Goal: Transaction & Acquisition: Purchase product/service

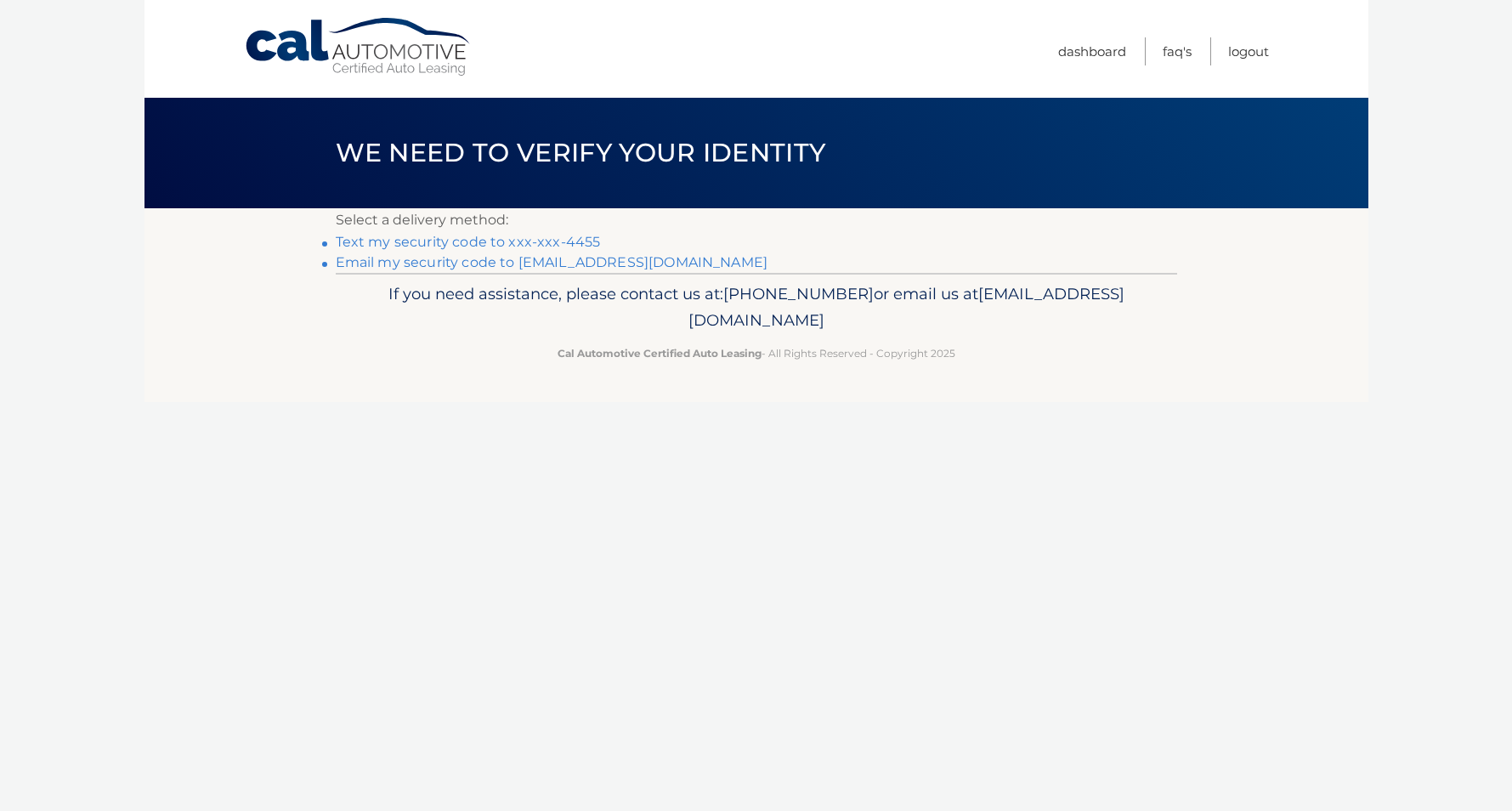
click at [559, 242] on link "Text my security code to xxx-xxx-4455" at bounding box center [468, 242] width 265 height 16
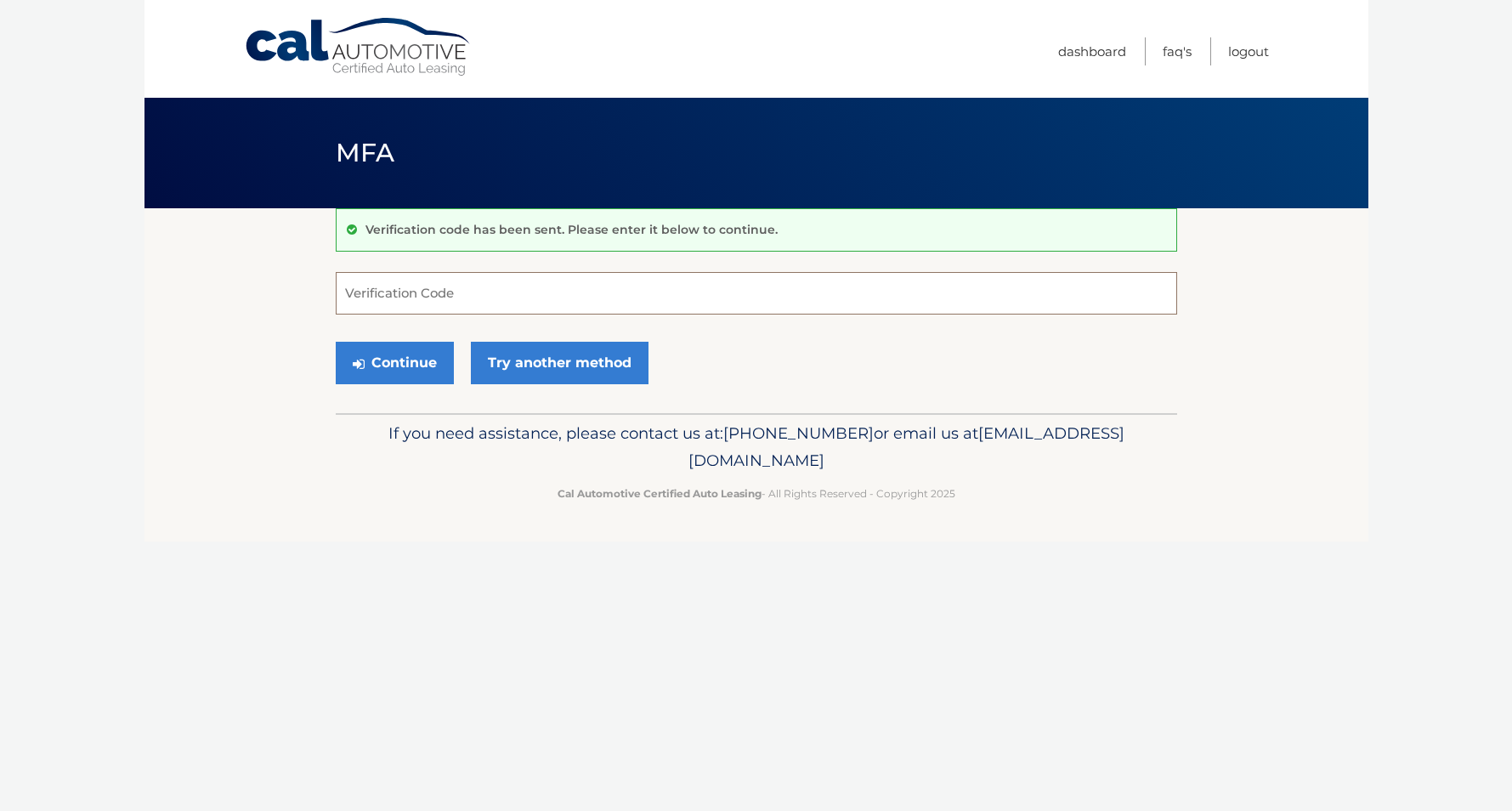
click at [549, 289] on input "Verification Code" at bounding box center [757, 293] width 842 height 42
type input "826409"
click at [403, 363] on button "Continue" at bounding box center [395, 362] width 118 height 42
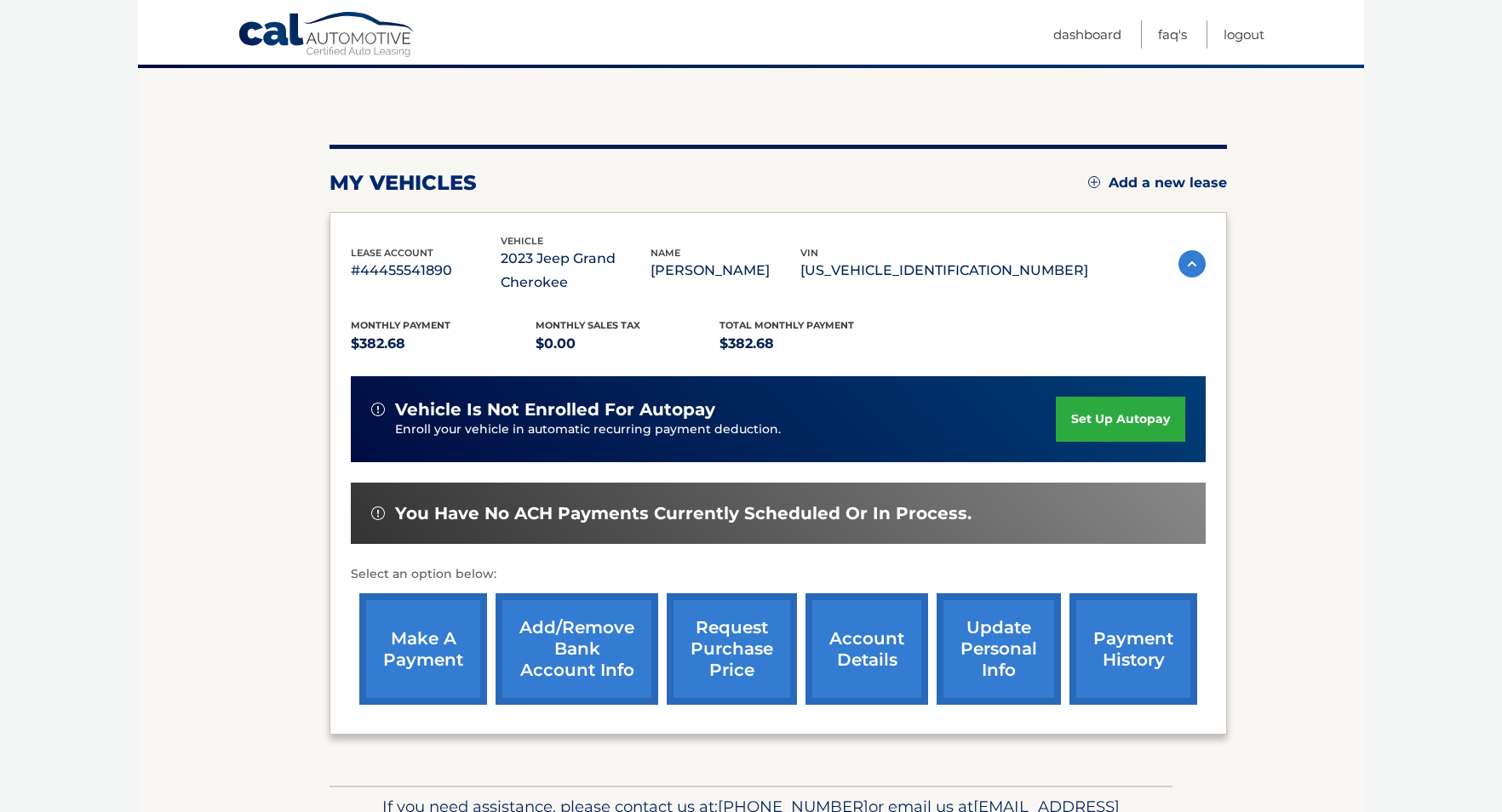
scroll to position [170, 0]
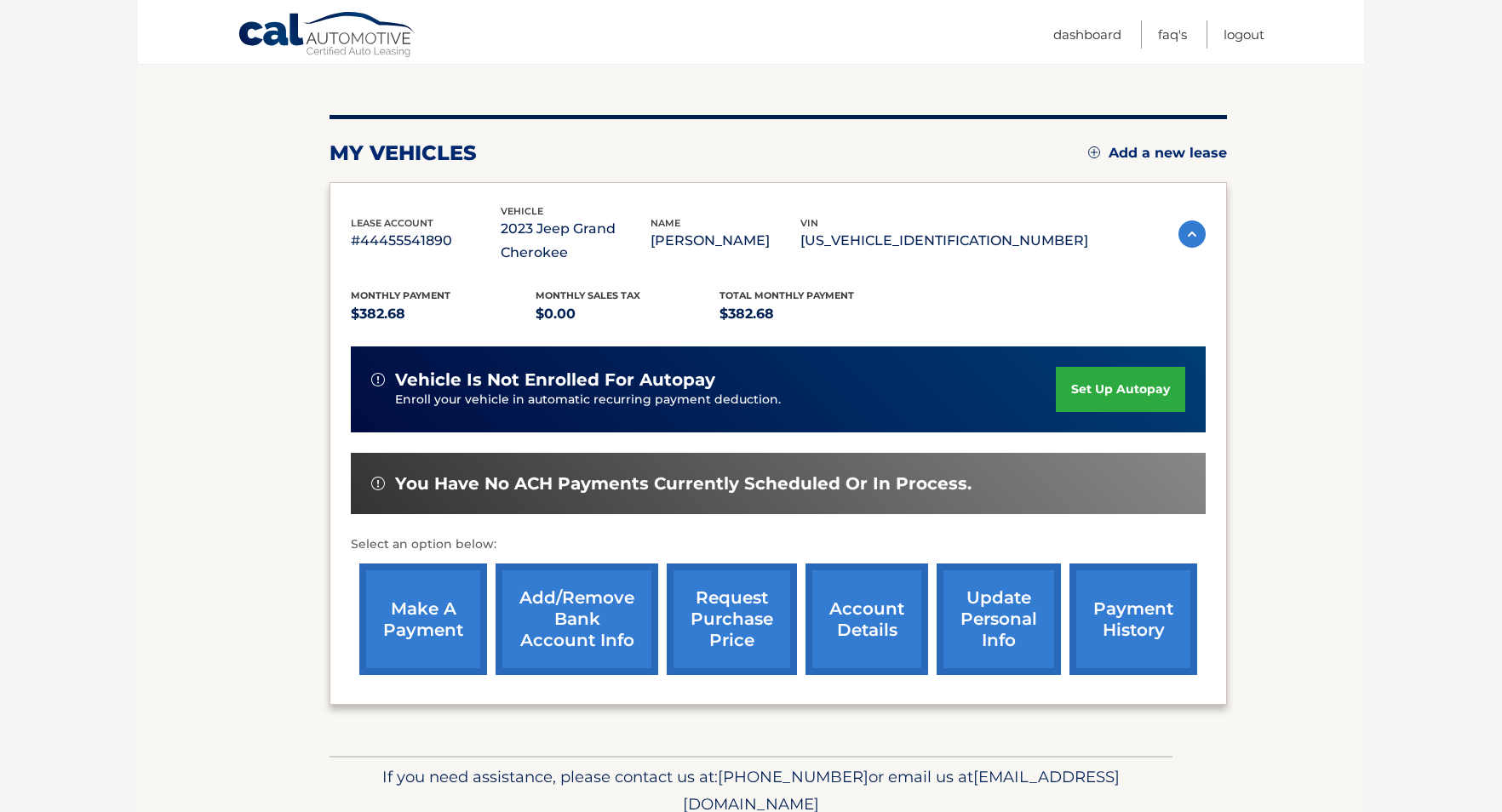
click at [423, 622] on link "make a payment" at bounding box center [423, 619] width 127 height 111
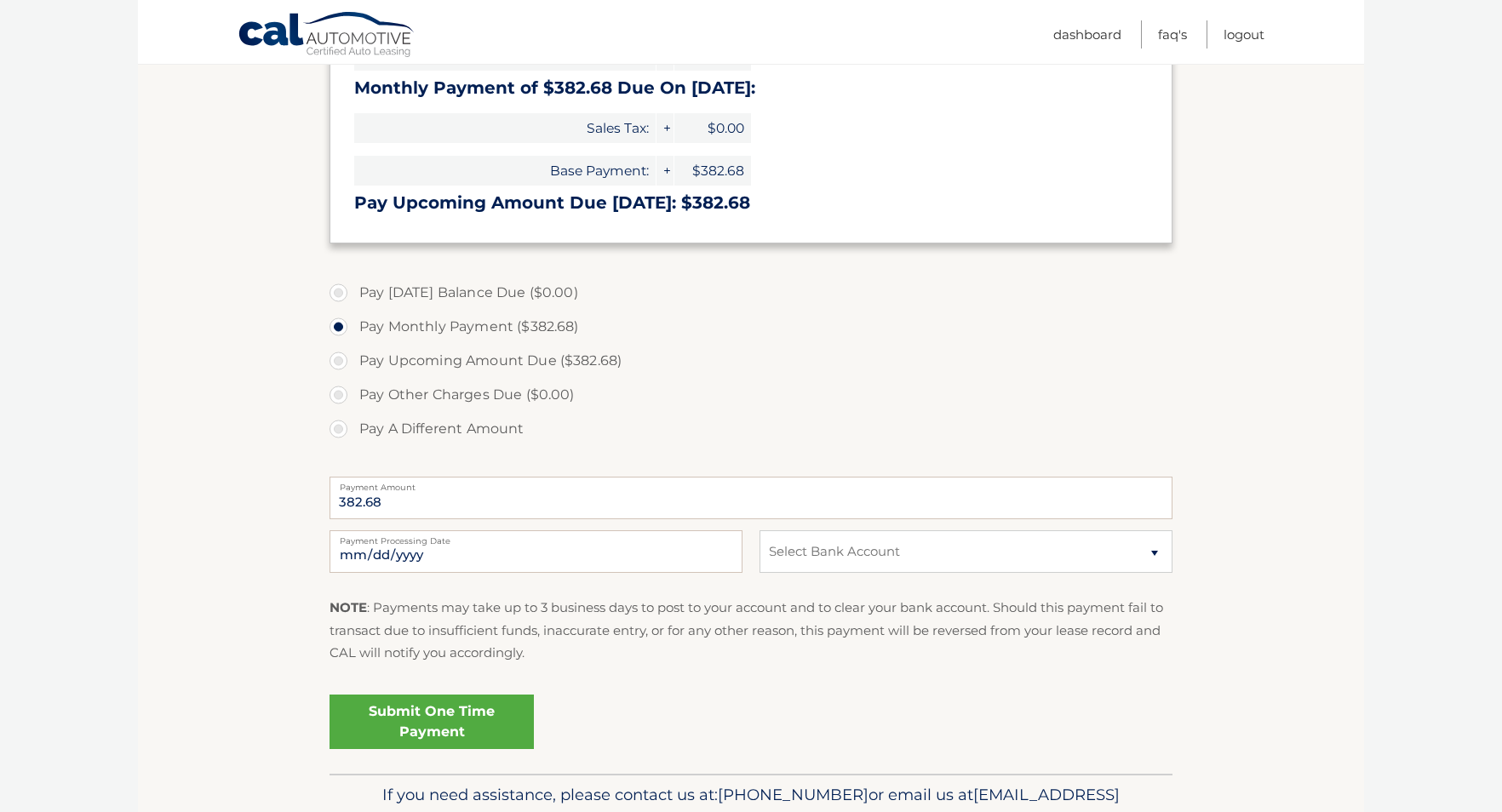
scroll to position [341, 0]
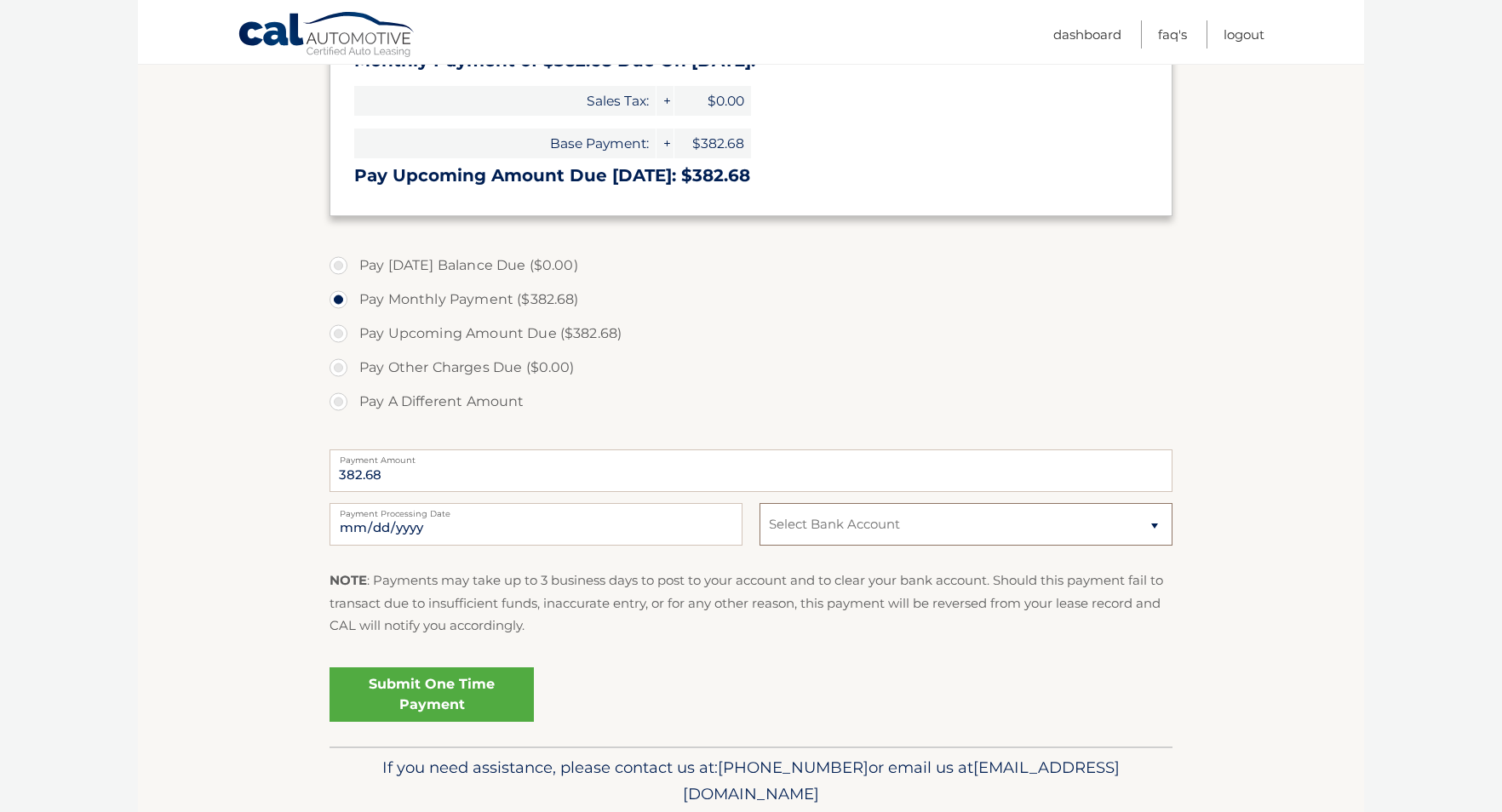
click at [937, 511] on select "Select Bank Account Checking JPMORGAN CHASE BANK, NA *****6301 Checking JPMORGA…" at bounding box center [966, 524] width 413 height 42
select select "MTM4M2E2MDgtNmMzYS00ZjBlLWI4YWItY2EwM2Y0NDg4OTk5"
click at [760, 503] on select "Select Bank Account Checking JPMORGAN CHASE BANK, NA *****6301 Checking JPMORGA…" at bounding box center [966, 524] width 413 height 42
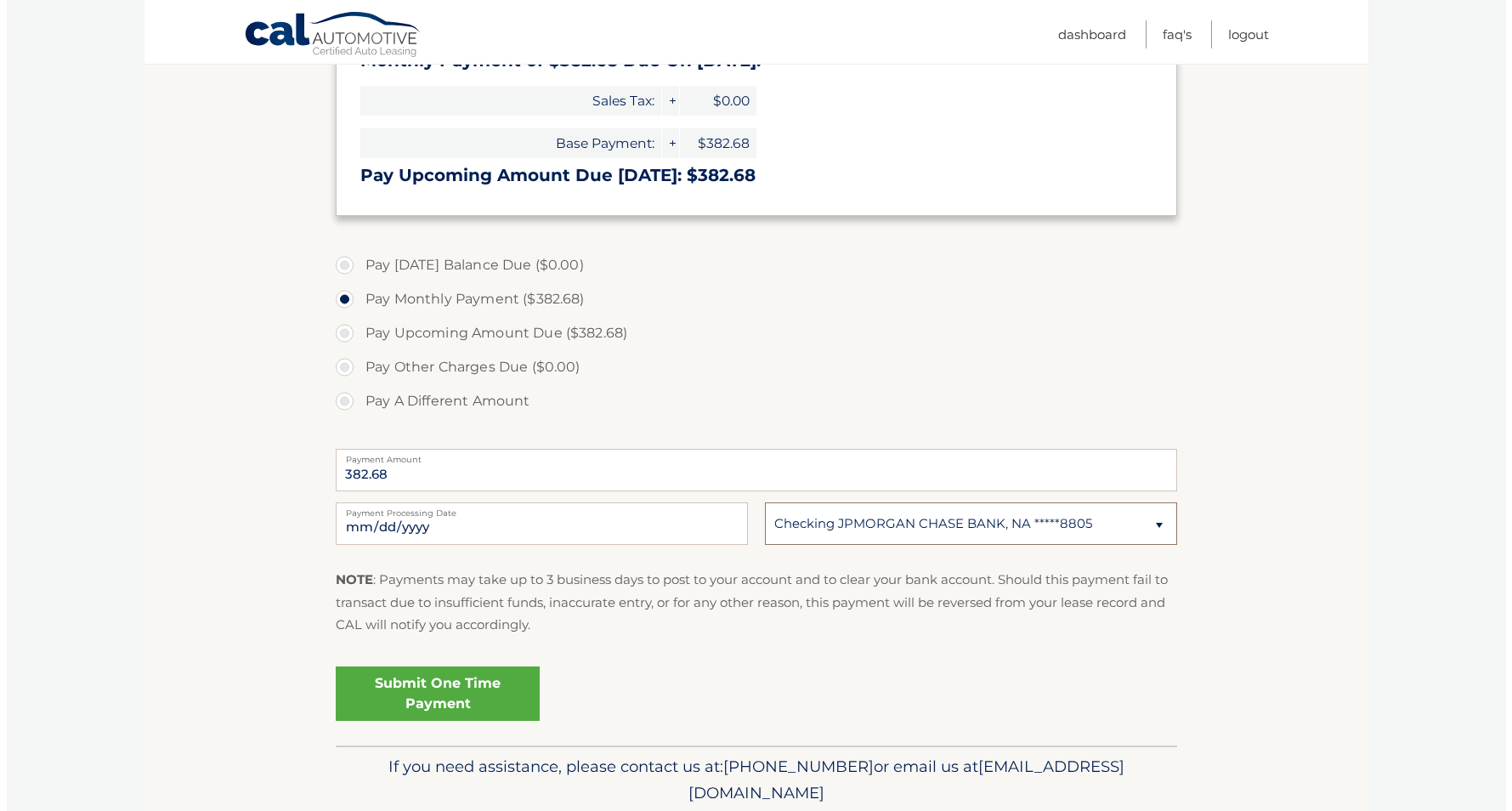
scroll to position [404, 0]
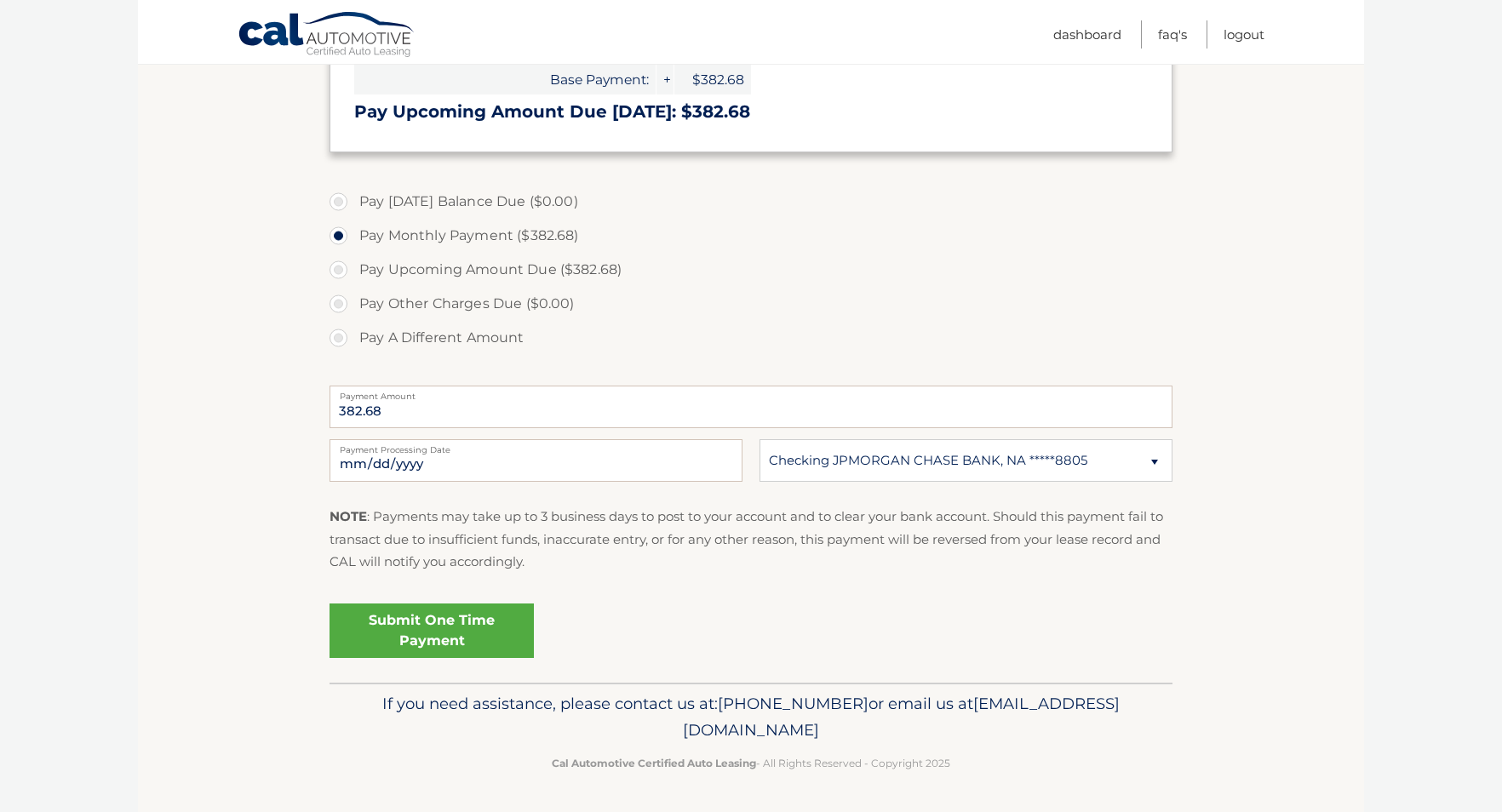
click at [445, 628] on link "Submit One Time Payment" at bounding box center [432, 631] width 205 height 55
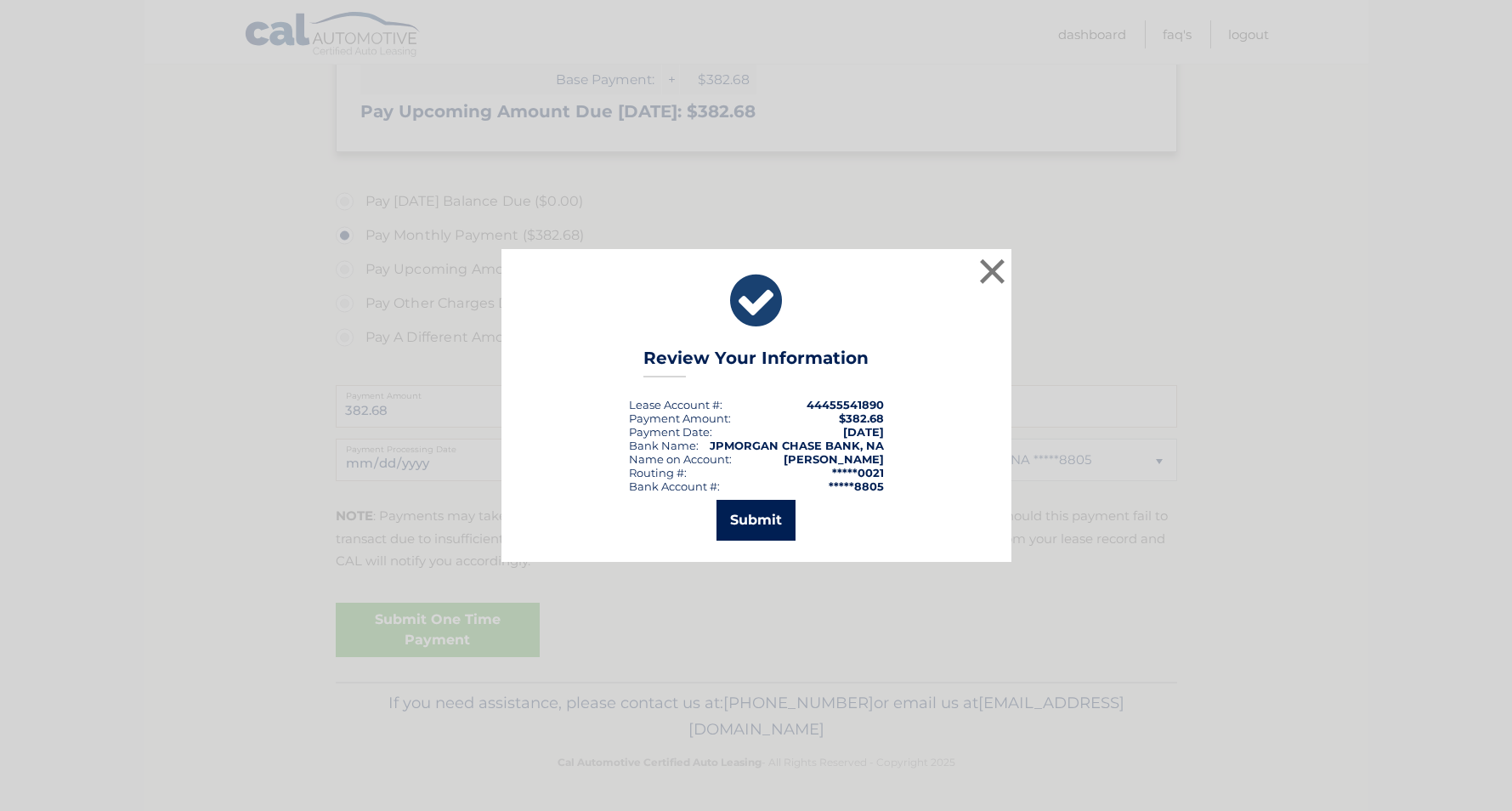
click at [766, 522] on button "Submit" at bounding box center [756, 521] width 79 height 41
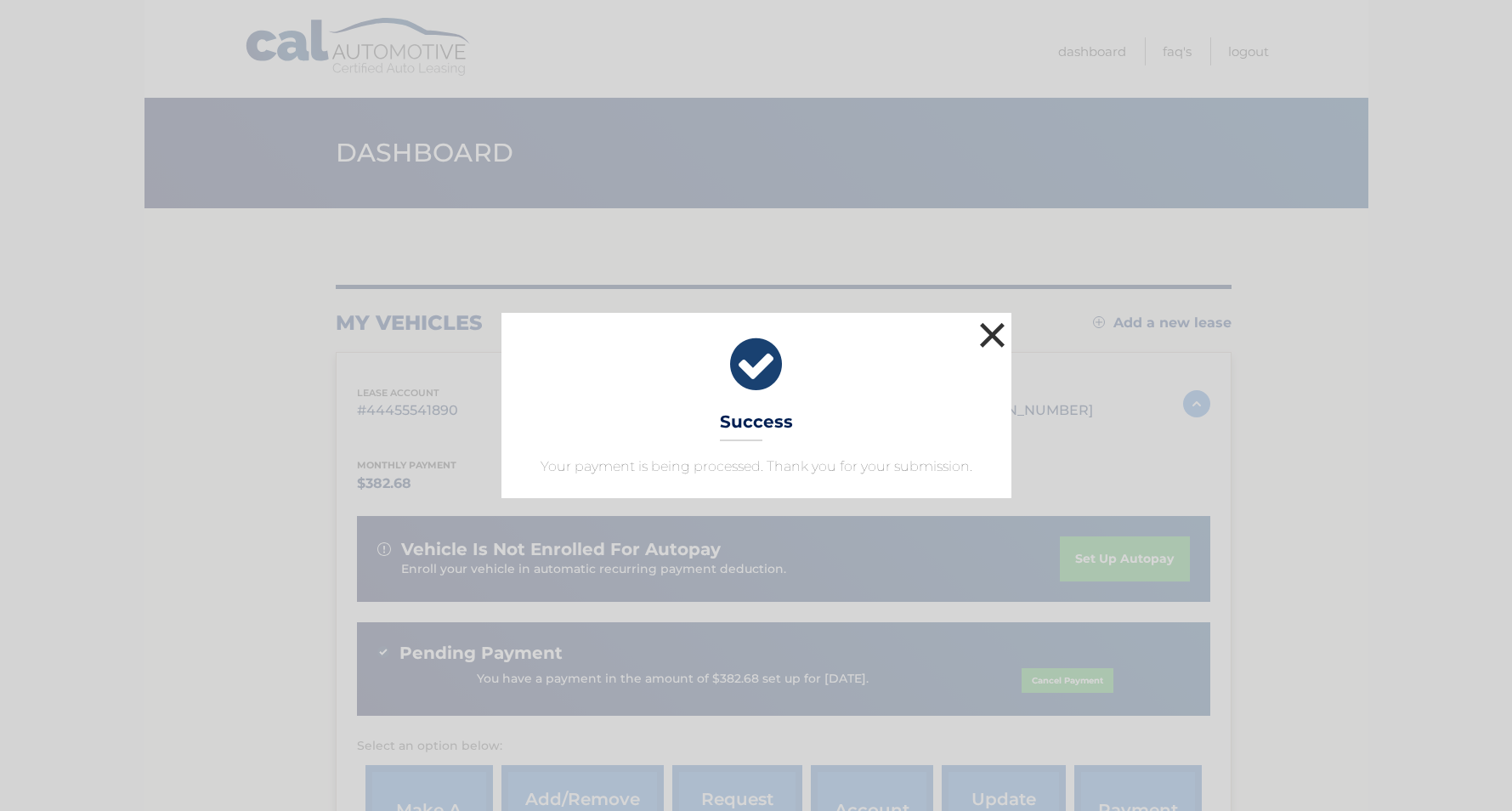
click at [1002, 332] on button "×" at bounding box center [992, 335] width 34 height 34
